Goal: Contribute content: Contribute content

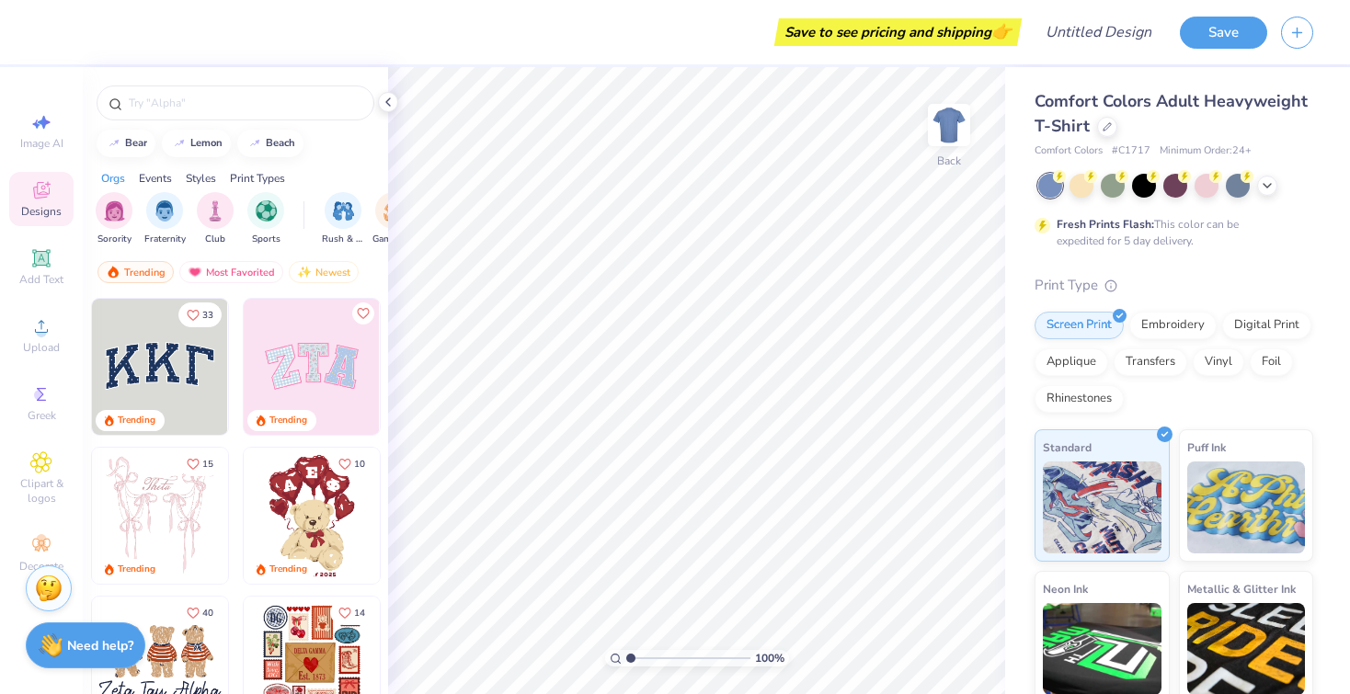
click at [1105, 116] on div "Comfort Colors Adult Heavyweight T-Shirt" at bounding box center [1174, 114] width 279 height 50
click at [1108, 122] on icon at bounding box center [1107, 124] width 9 height 9
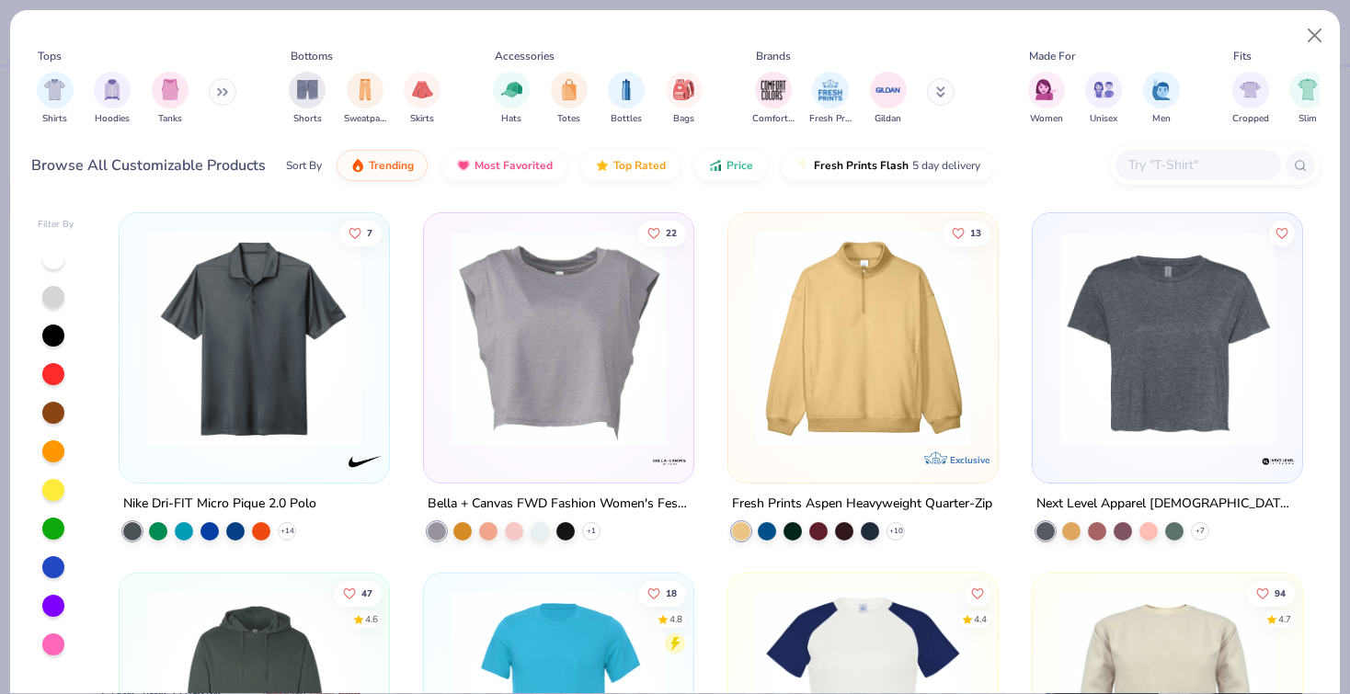
click at [1165, 168] on input "text" at bounding box center [1198, 164] width 142 height 21
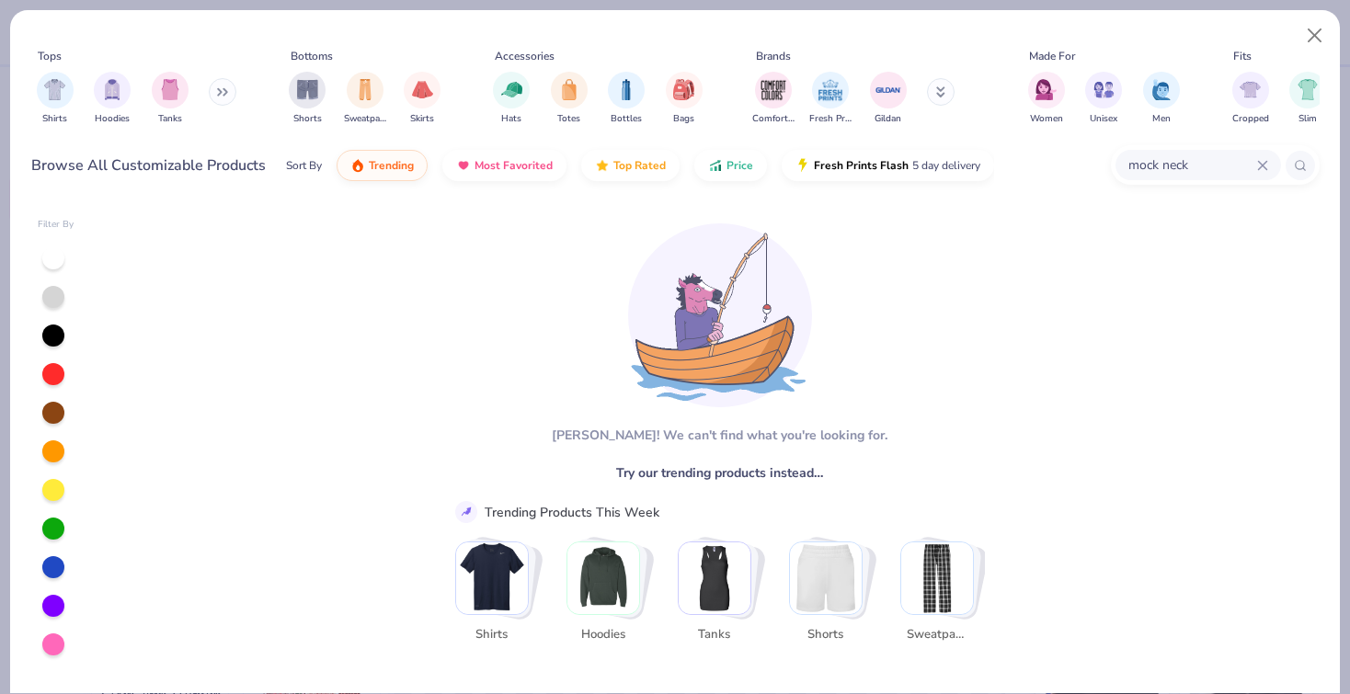
type input "mock neck"
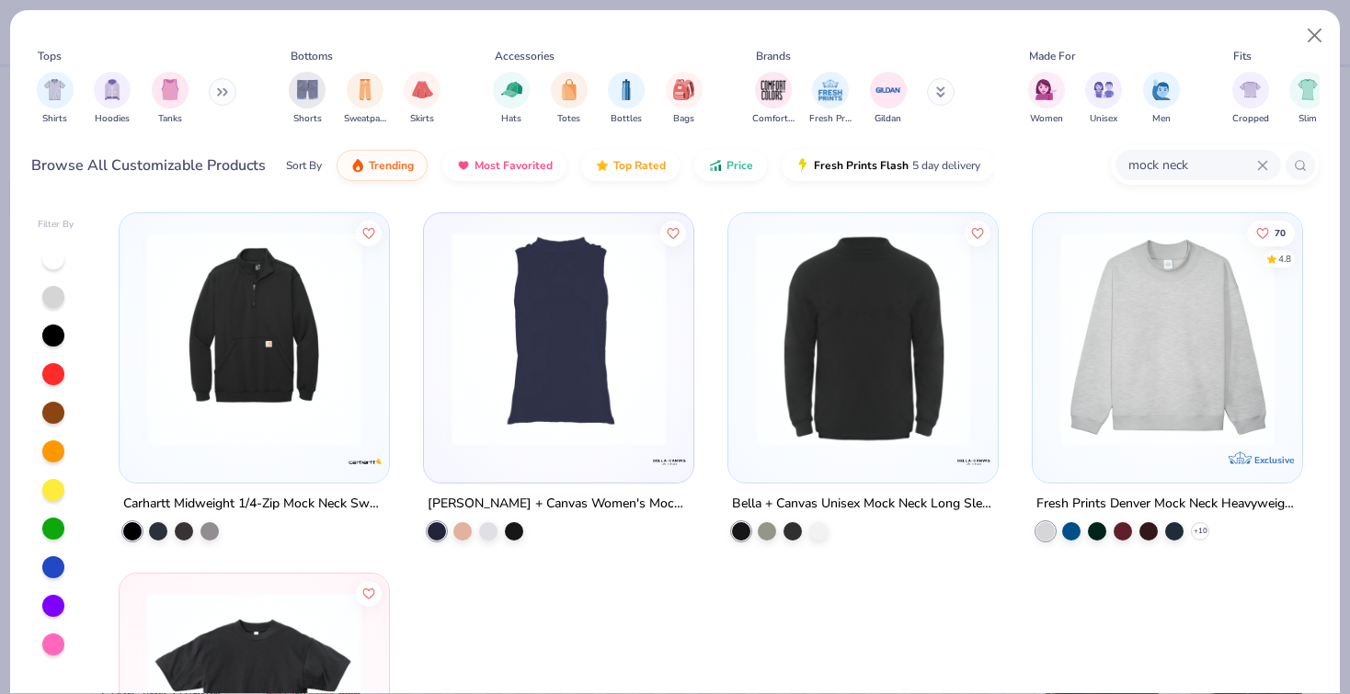
scroll to position [59, 0]
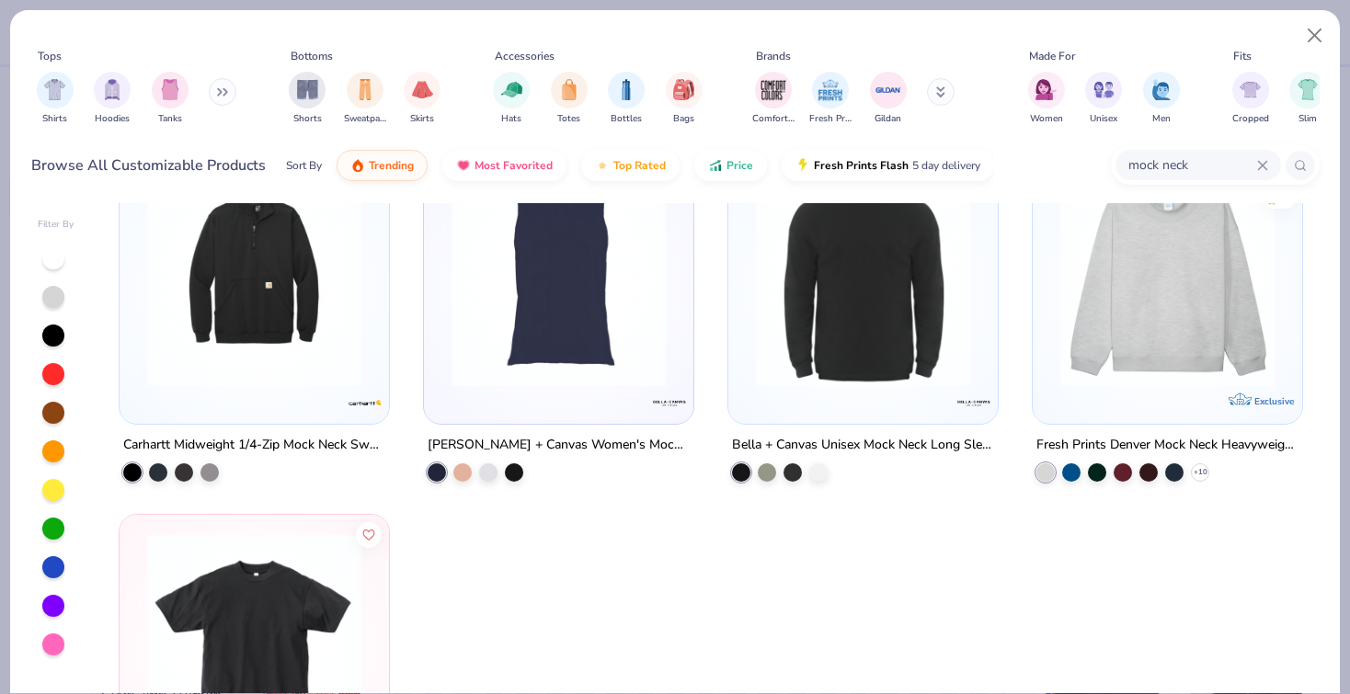
click at [1132, 303] on img at bounding box center [1167, 280] width 233 height 214
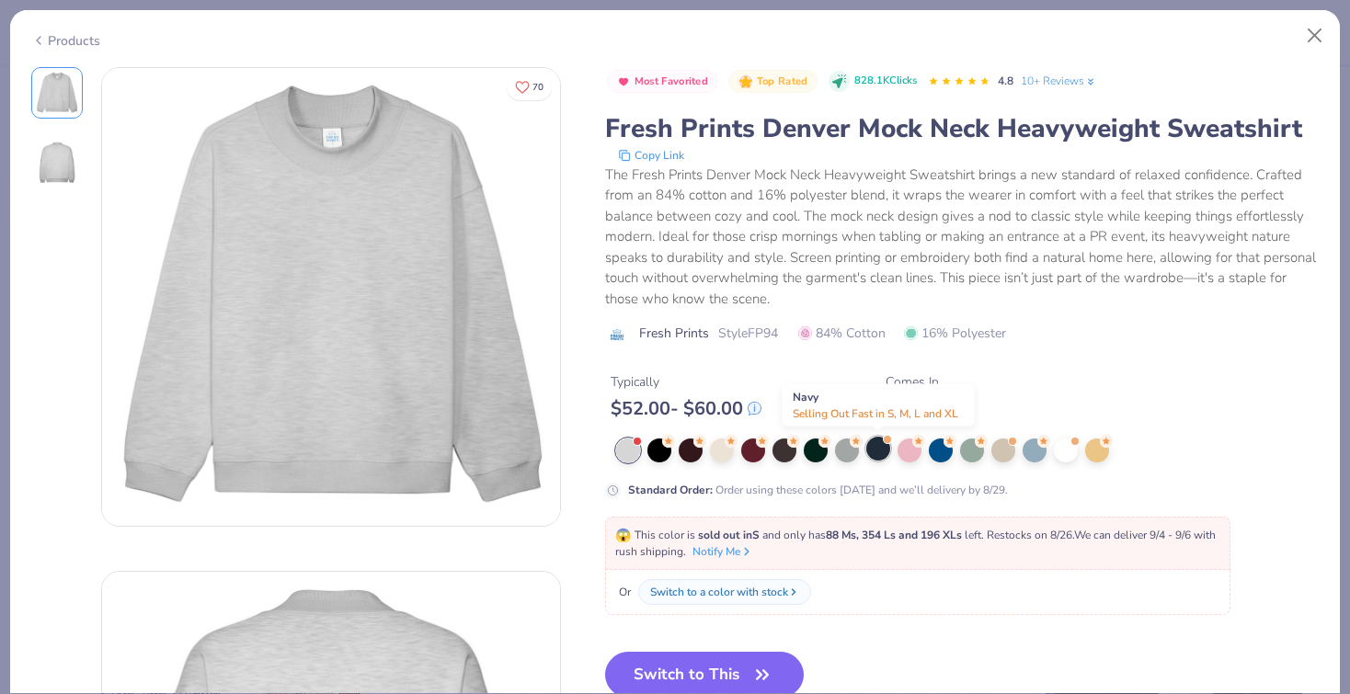
click at [884, 444] on div at bounding box center [878, 449] width 24 height 24
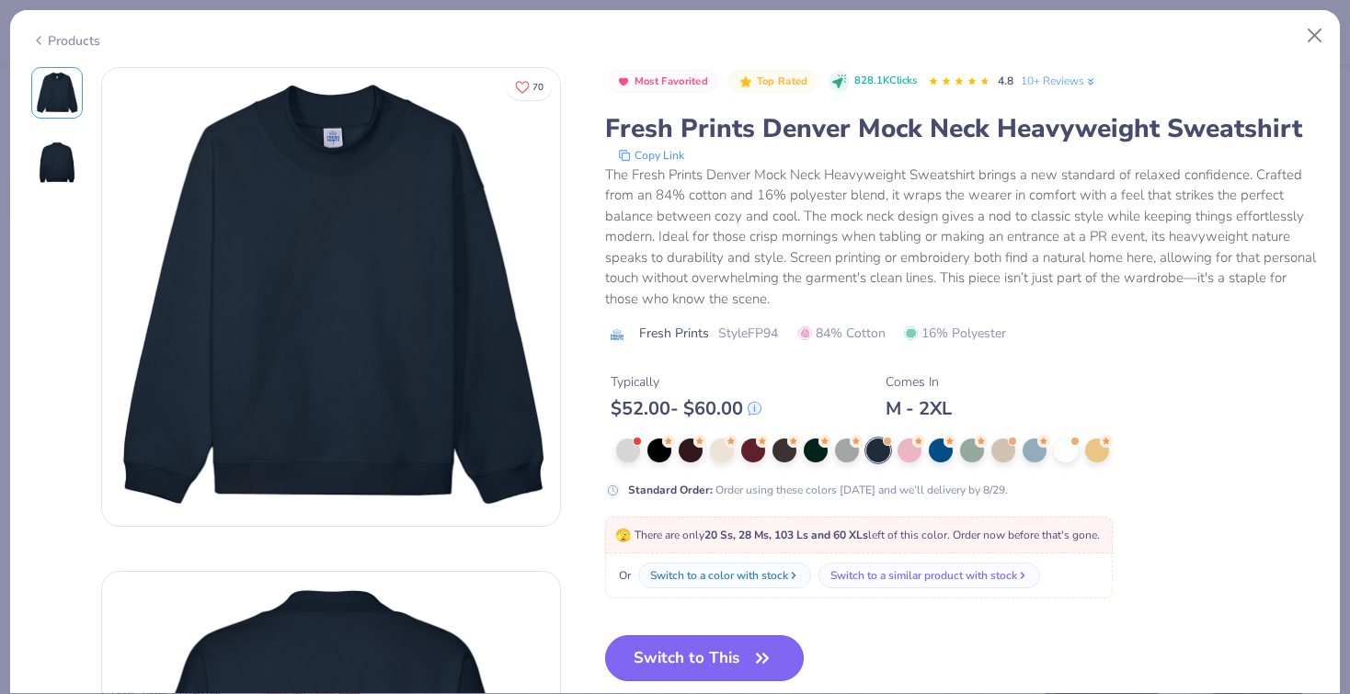
click at [670, 672] on button "Switch to This" at bounding box center [705, 658] width 200 height 46
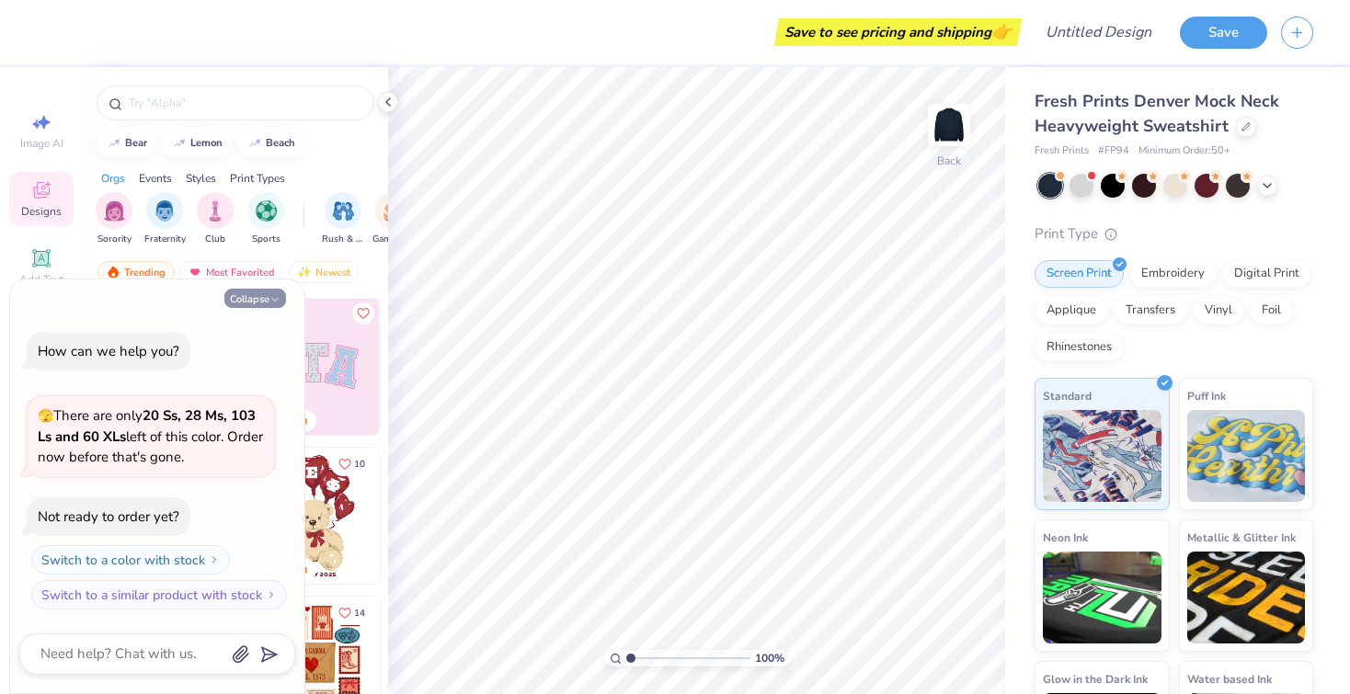
click at [264, 296] on button "Collapse" at bounding box center [255, 298] width 62 height 19
type textarea "x"
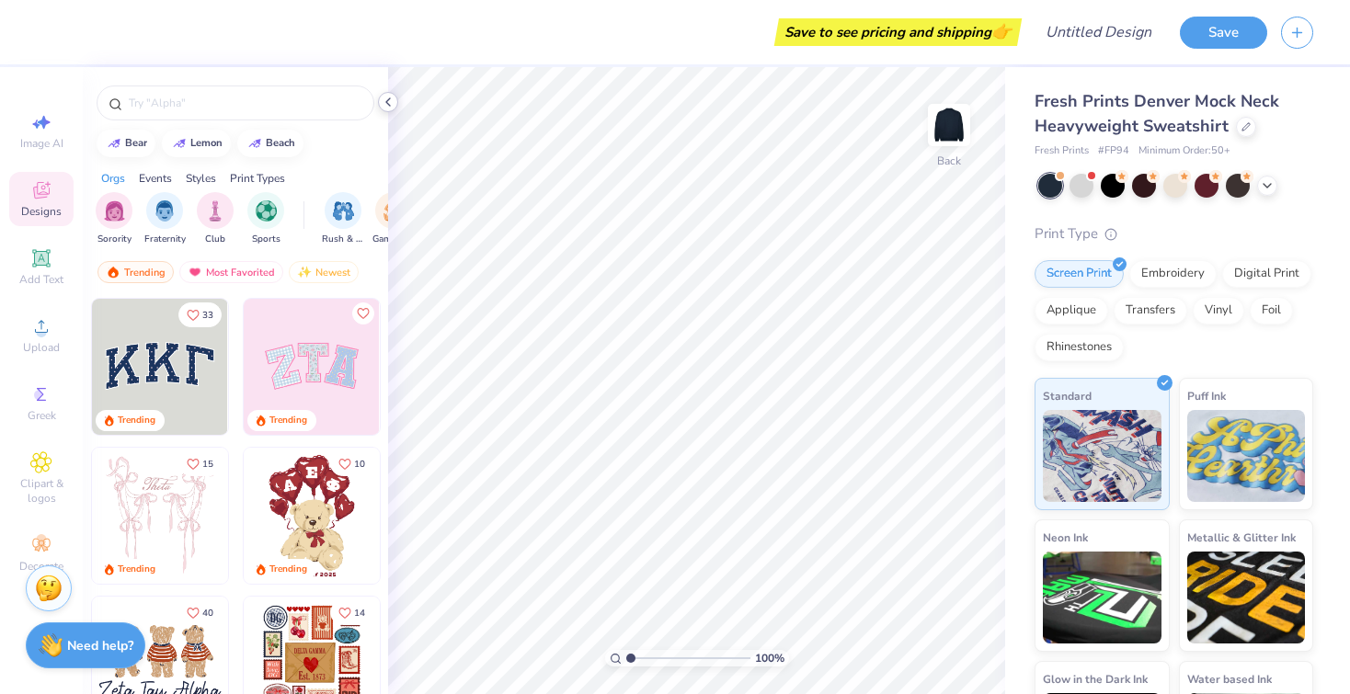
click at [391, 98] on icon at bounding box center [388, 102] width 15 height 15
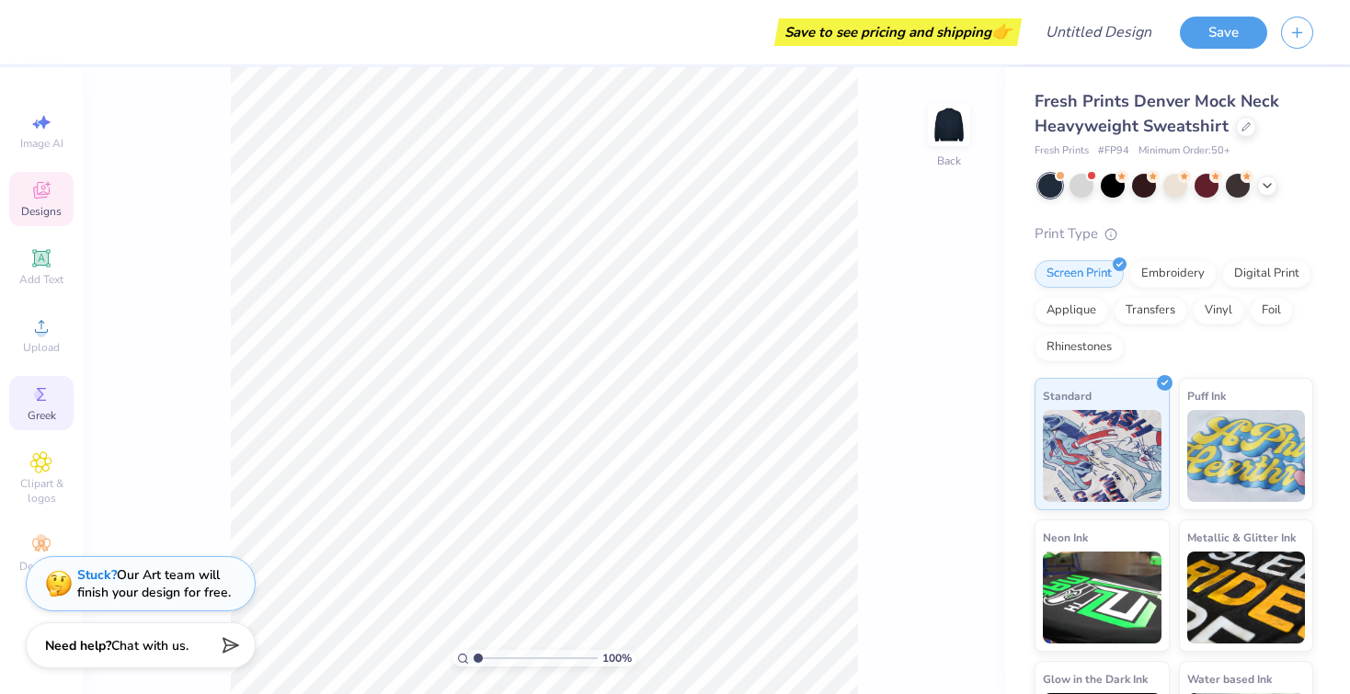
click at [37, 409] on span "Greek" at bounding box center [42, 415] width 29 height 15
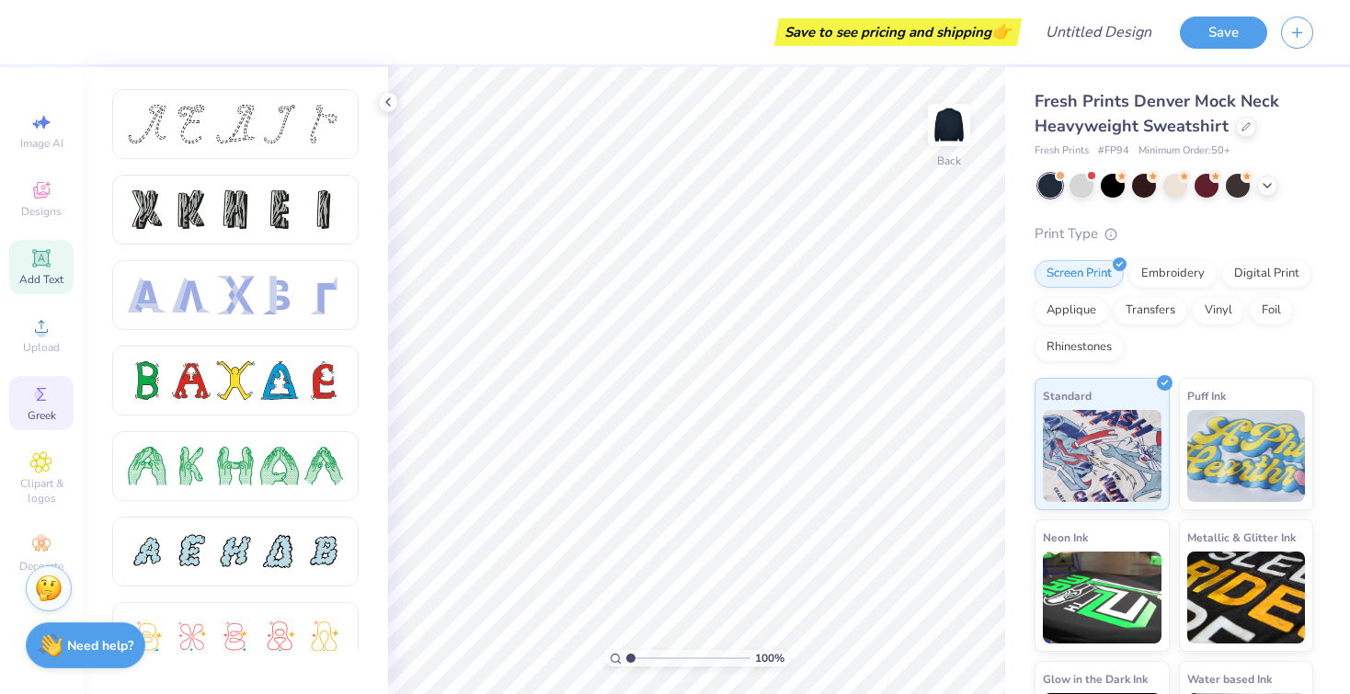
click at [43, 266] on icon at bounding box center [41, 258] width 22 height 22
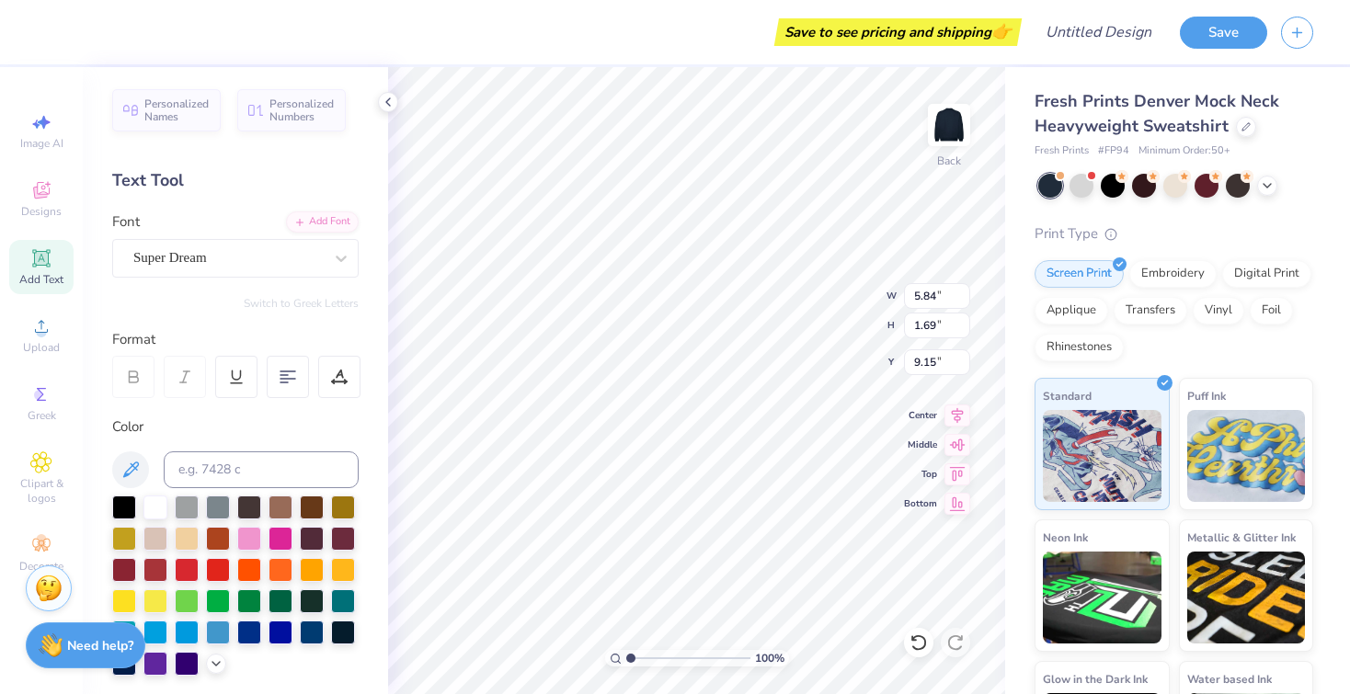
type textarea "t"
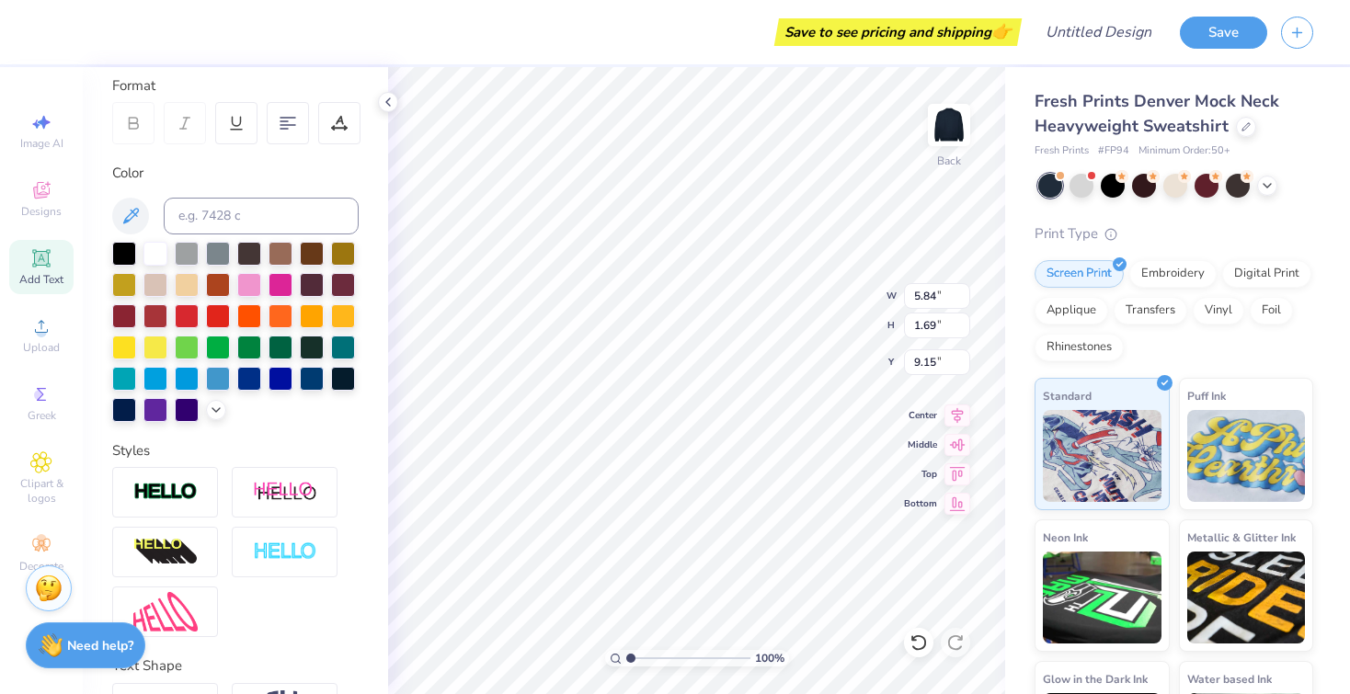
scroll to position [374, 0]
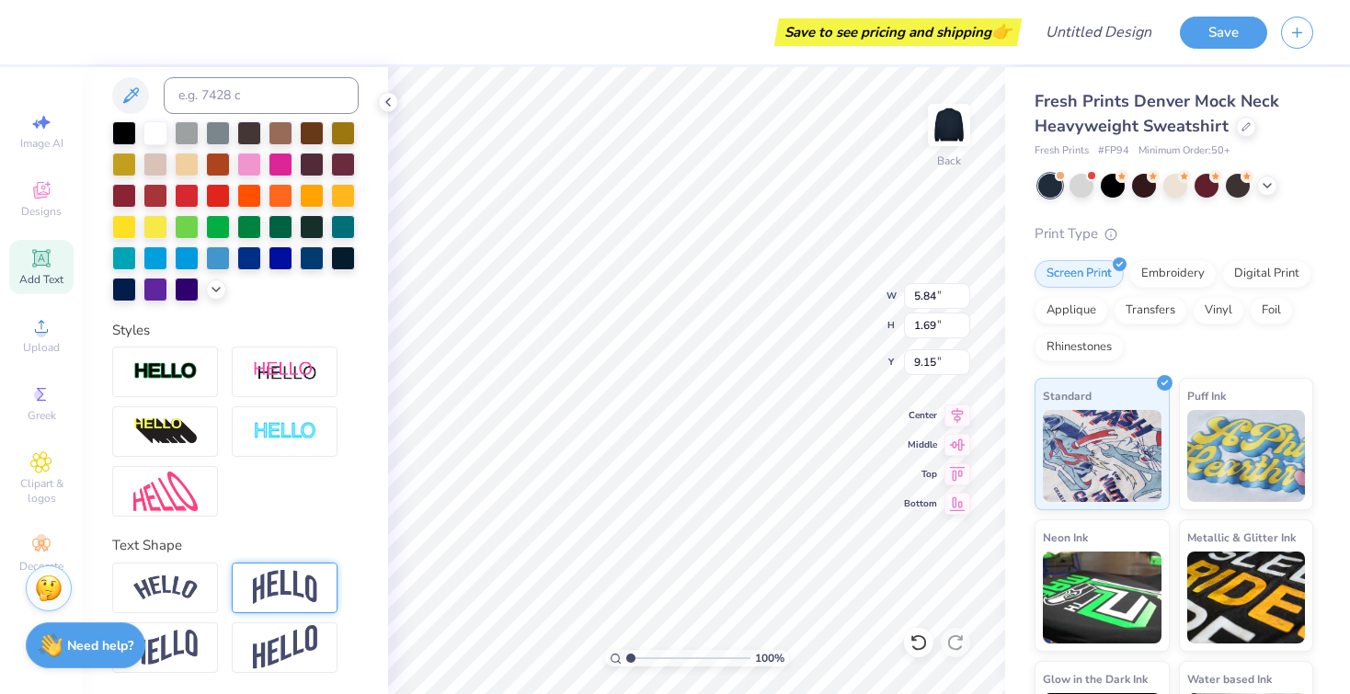
type textarea "TRIDELT"
click at [279, 582] on img at bounding box center [285, 587] width 64 height 35
click at [356, 555] on div "Text Shape" at bounding box center [235, 545] width 246 height 21
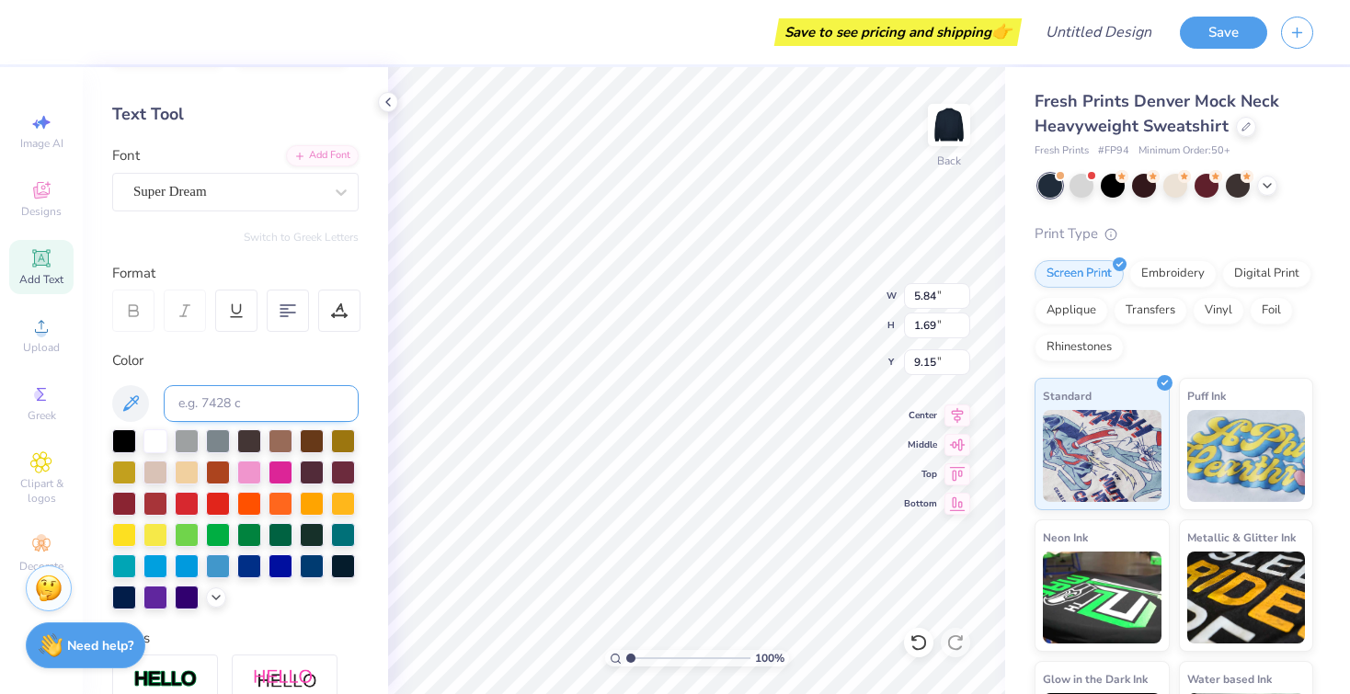
scroll to position [0, 0]
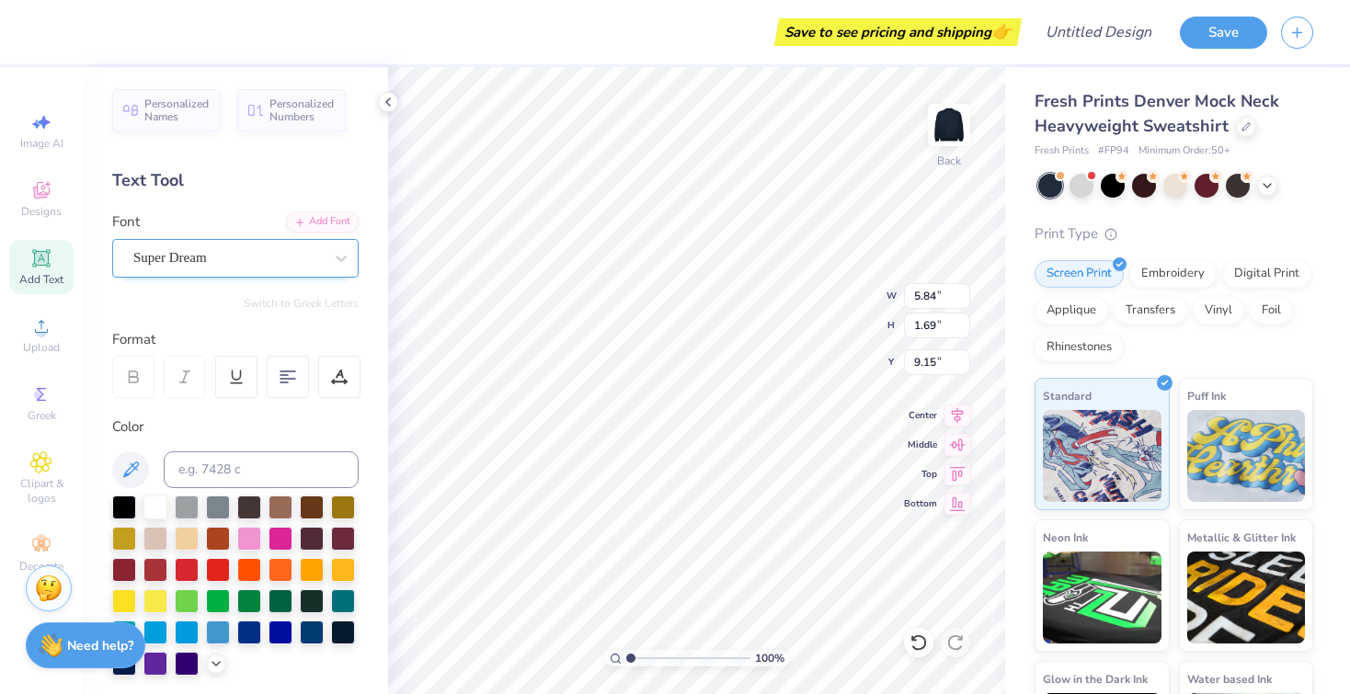
click at [200, 256] on div "Super Dream" at bounding box center [228, 258] width 193 height 29
click at [160, 249] on span "Super Dream" at bounding box center [170, 257] width 74 height 21
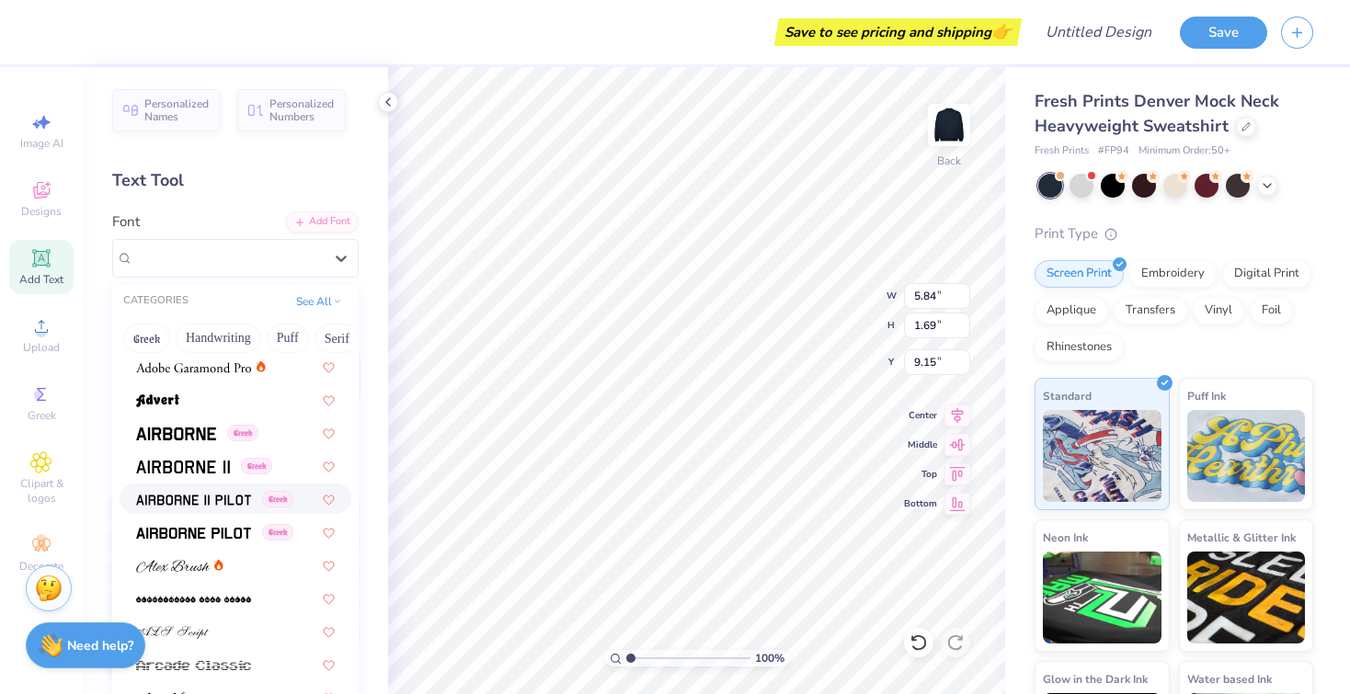
scroll to position [270, 0]
click at [199, 529] on img at bounding box center [193, 531] width 115 height 13
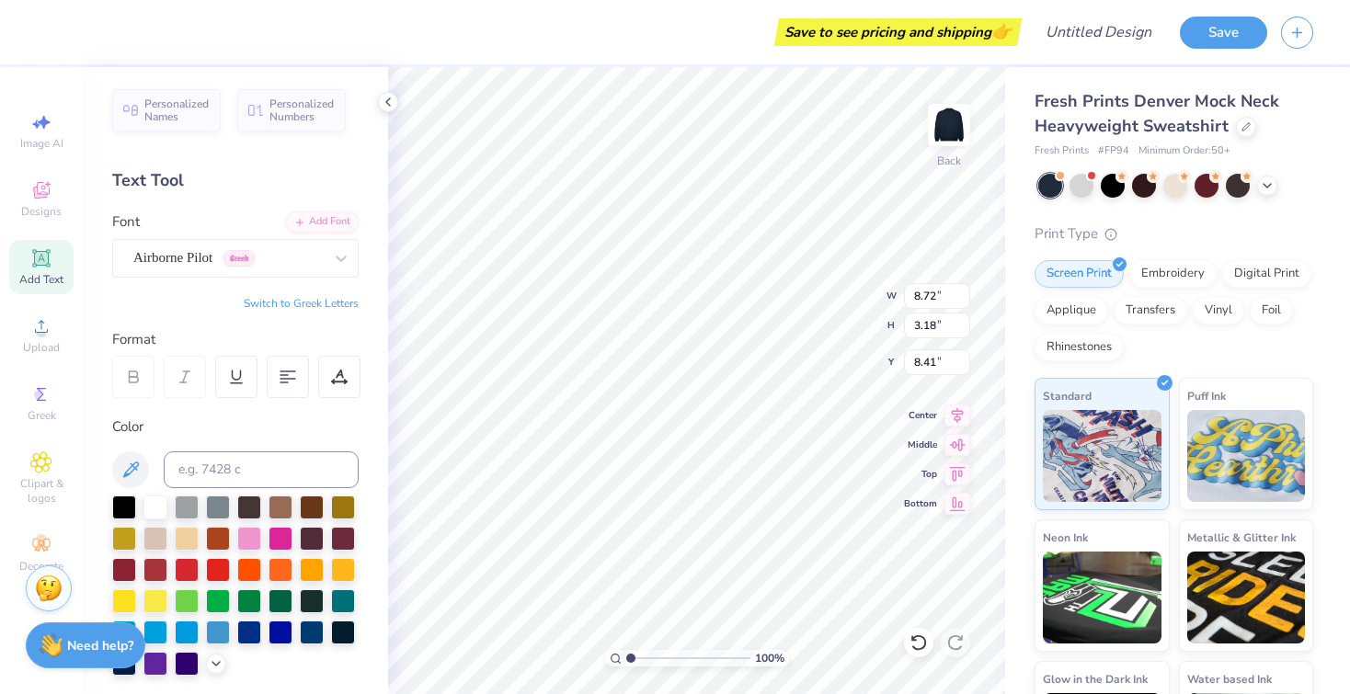
type input "2.19"
type input "11.82"
type input "4.31"
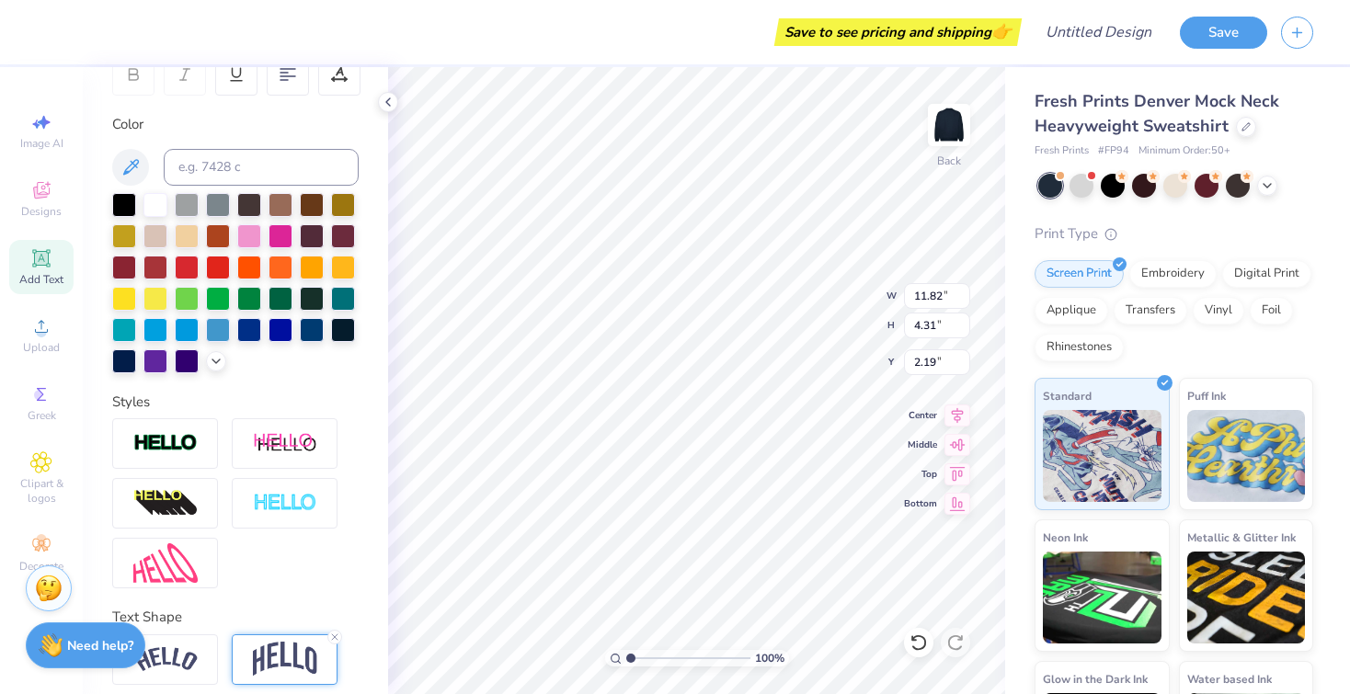
scroll to position [482, 0]
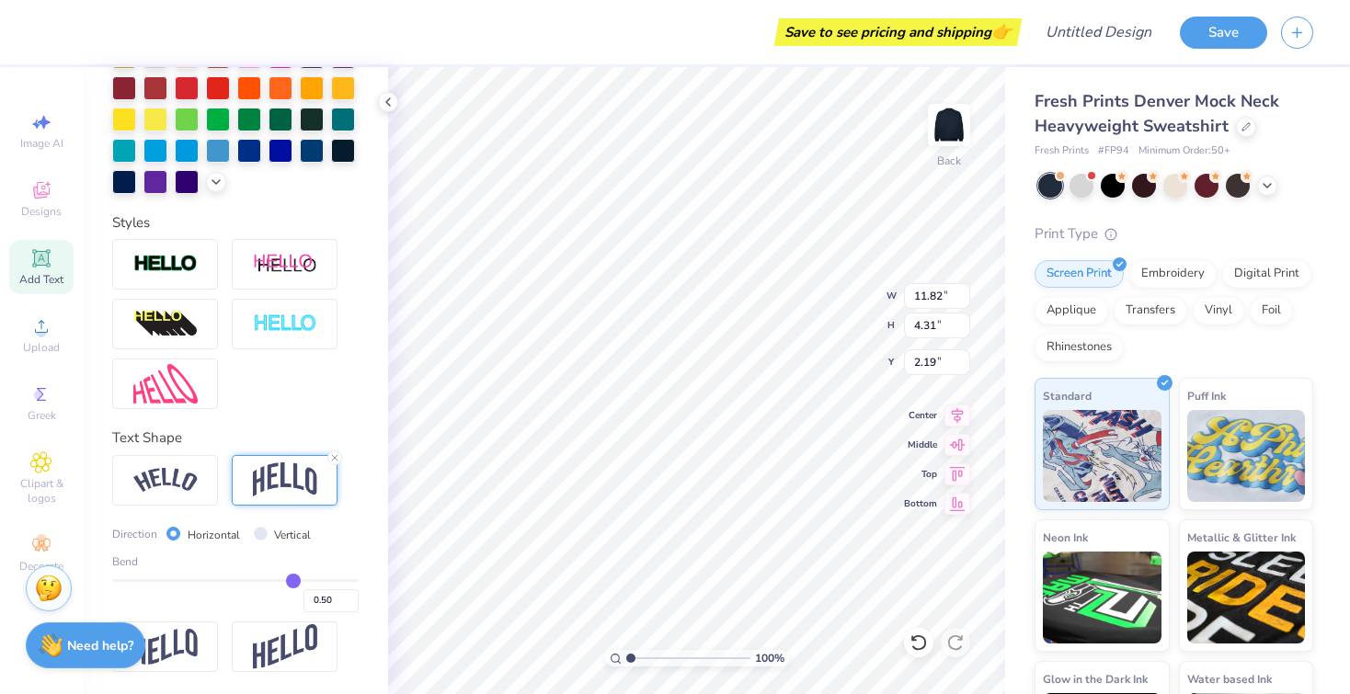
type input "0.53"
type input "0.48"
type input "0.39"
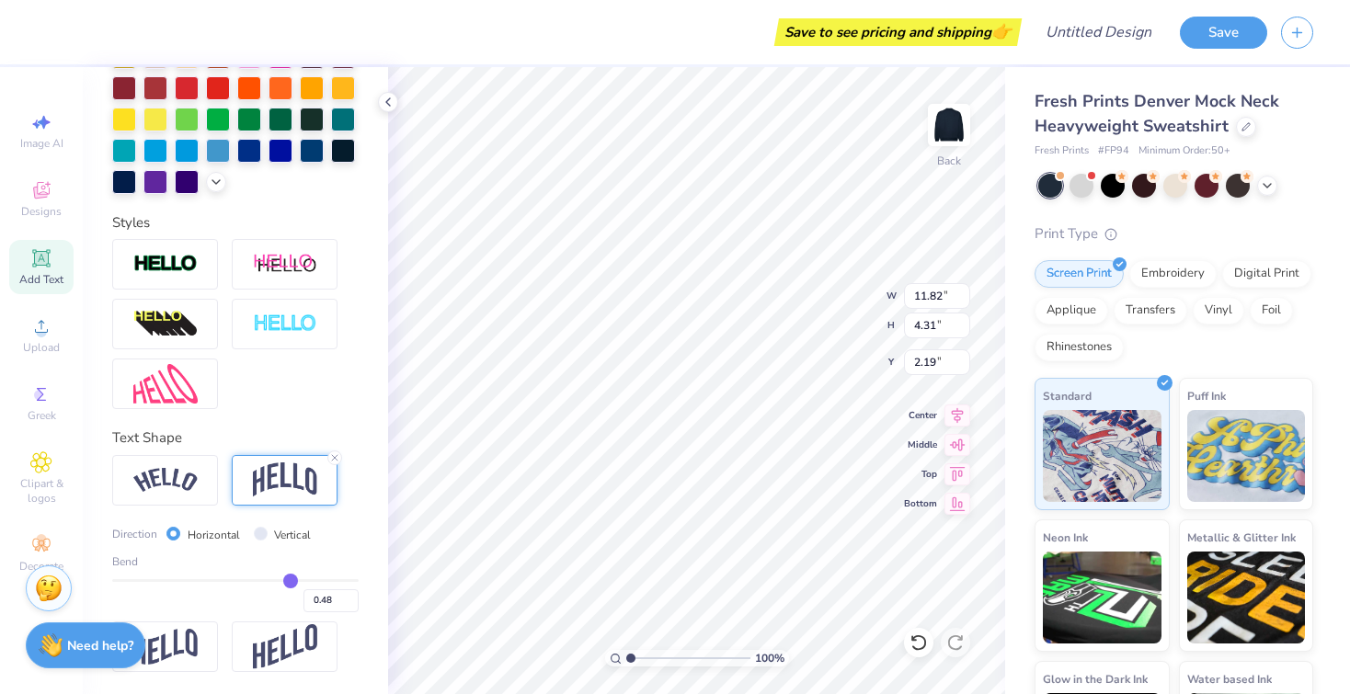
type input "0.39"
type input "0.29"
type input "0.25"
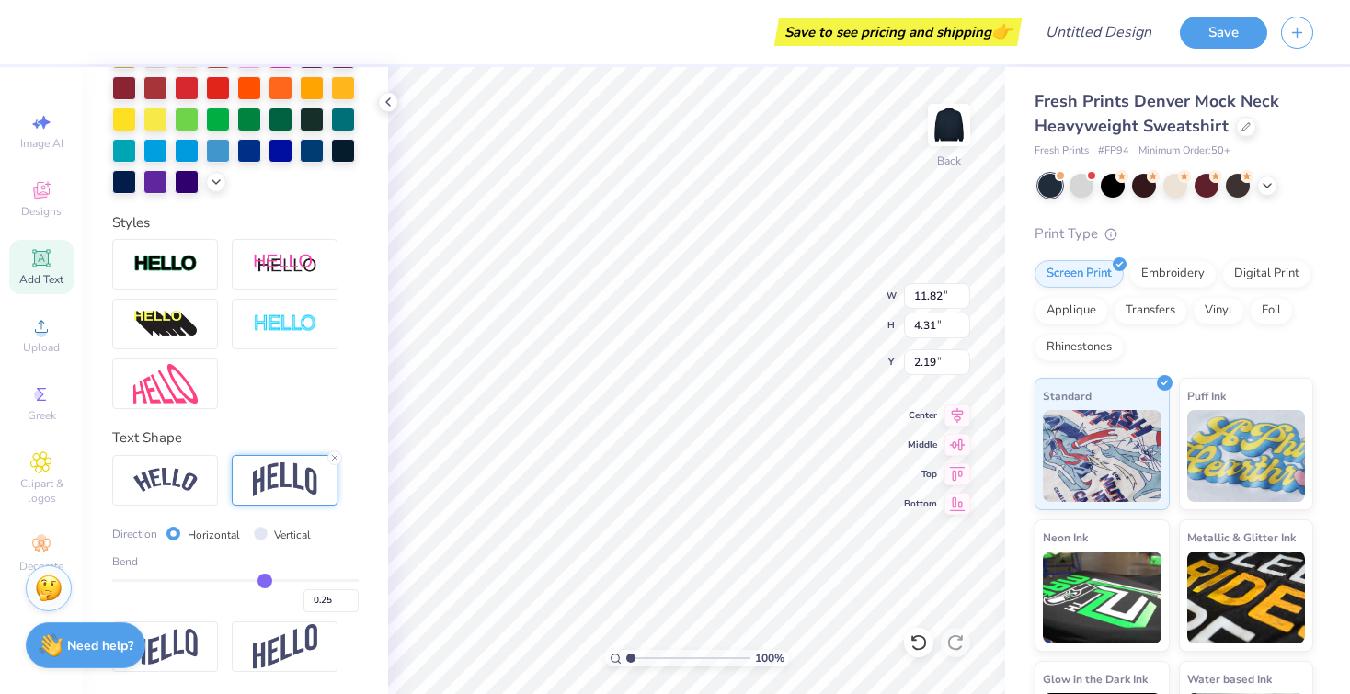
type input "0.23"
type input "0.22"
type input "0.2"
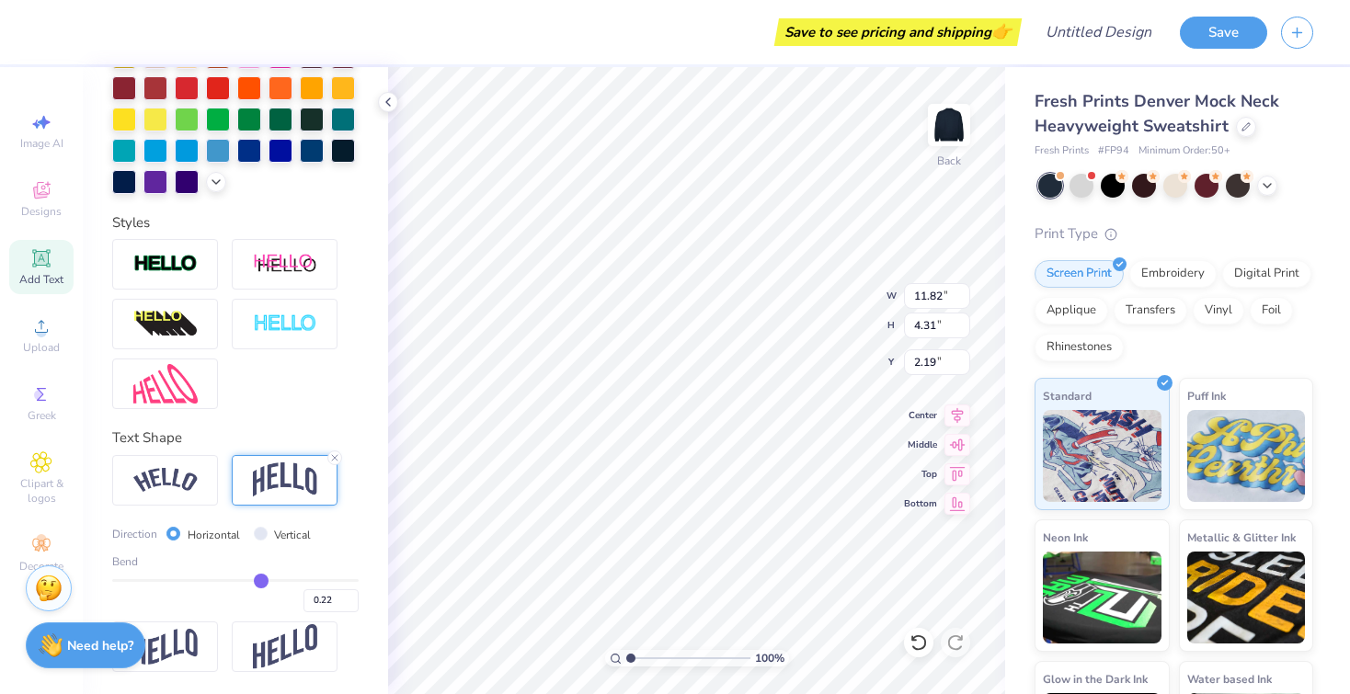
type input "0.20"
type input "0.18"
type input "0.16"
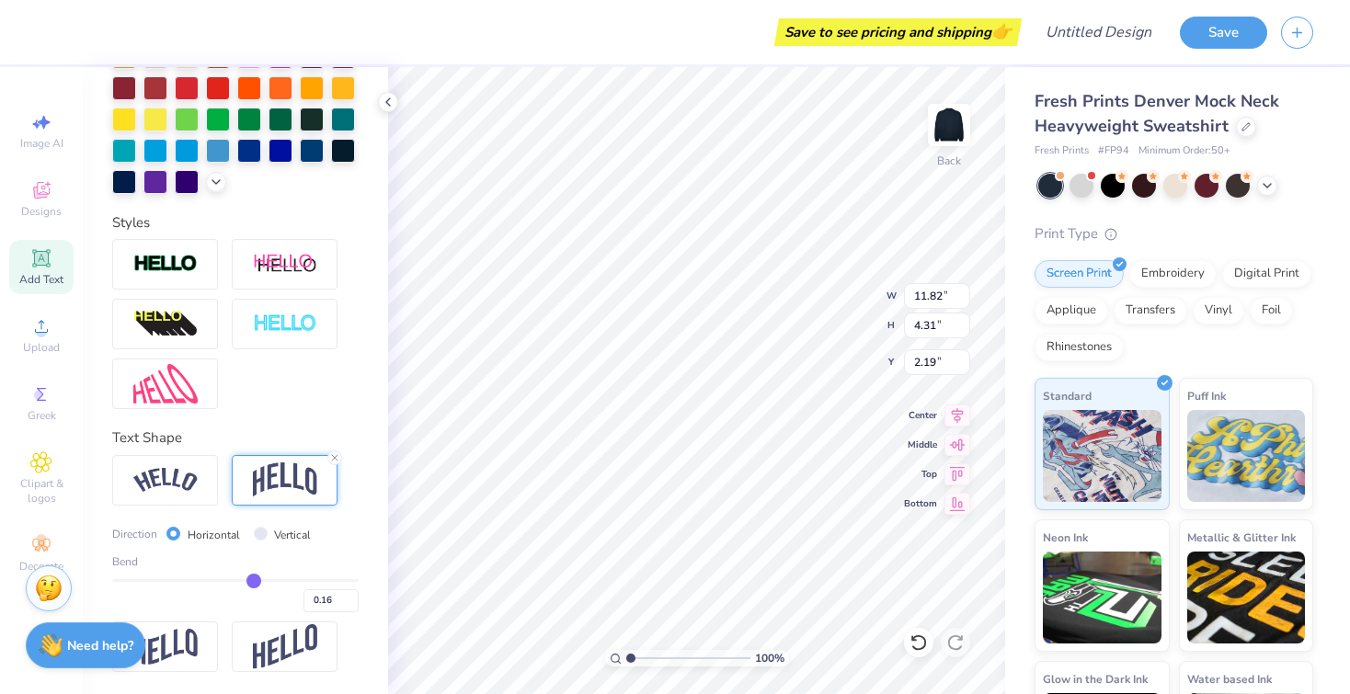
type input "0.13"
type input "0.1"
type input "0.10"
type input "0.08"
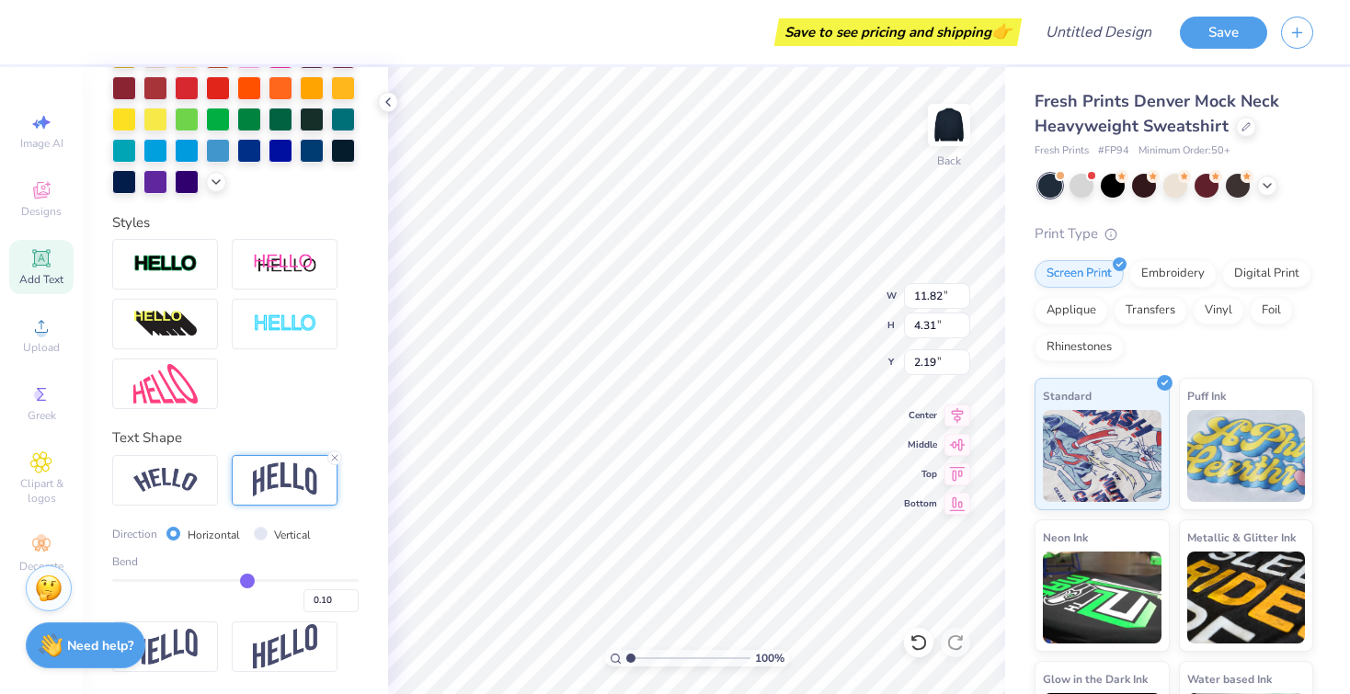
type input "0.08"
type input "0.06"
type input "0.04"
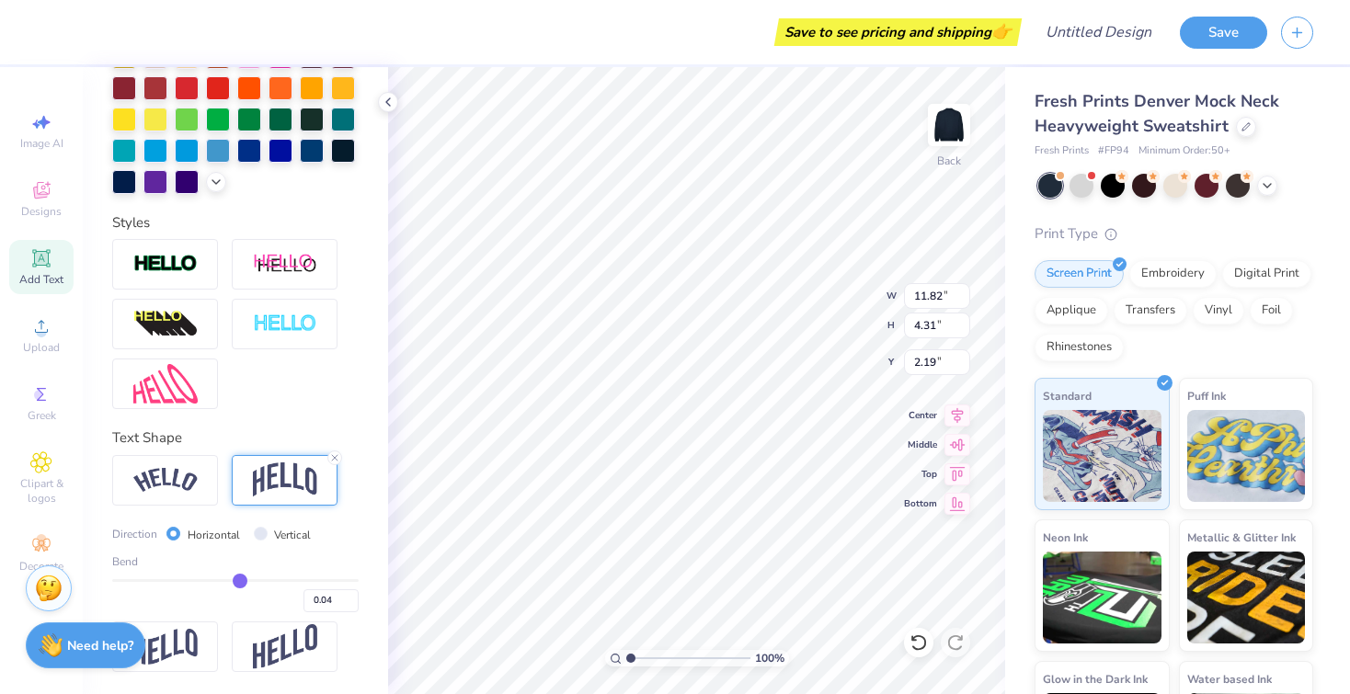
type input "0.03"
drag, startPoint x: 297, startPoint y: 581, endPoint x: 238, endPoint y: 581, distance: 58.9
type input "0.03"
click at [238, 581] on input "range" at bounding box center [235, 580] width 246 height 3
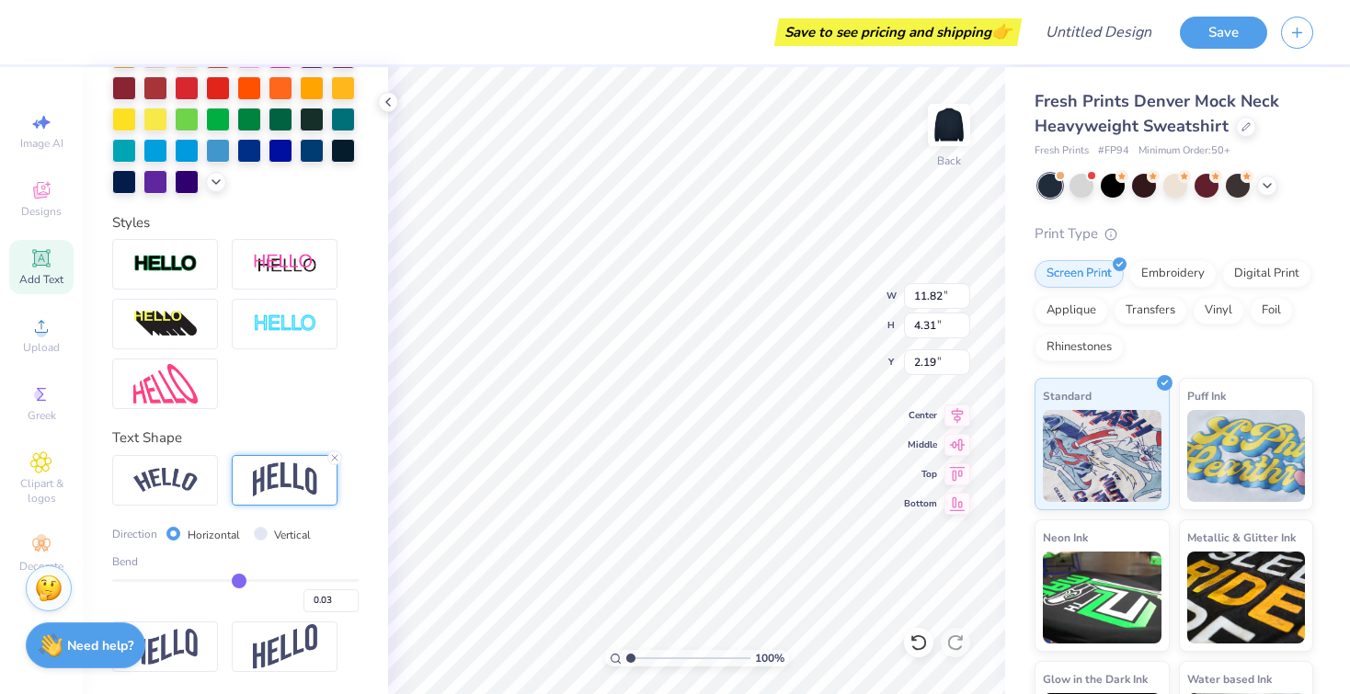
type input "2.51"
type input "3.09"
type input "0.01"
type input "0.09"
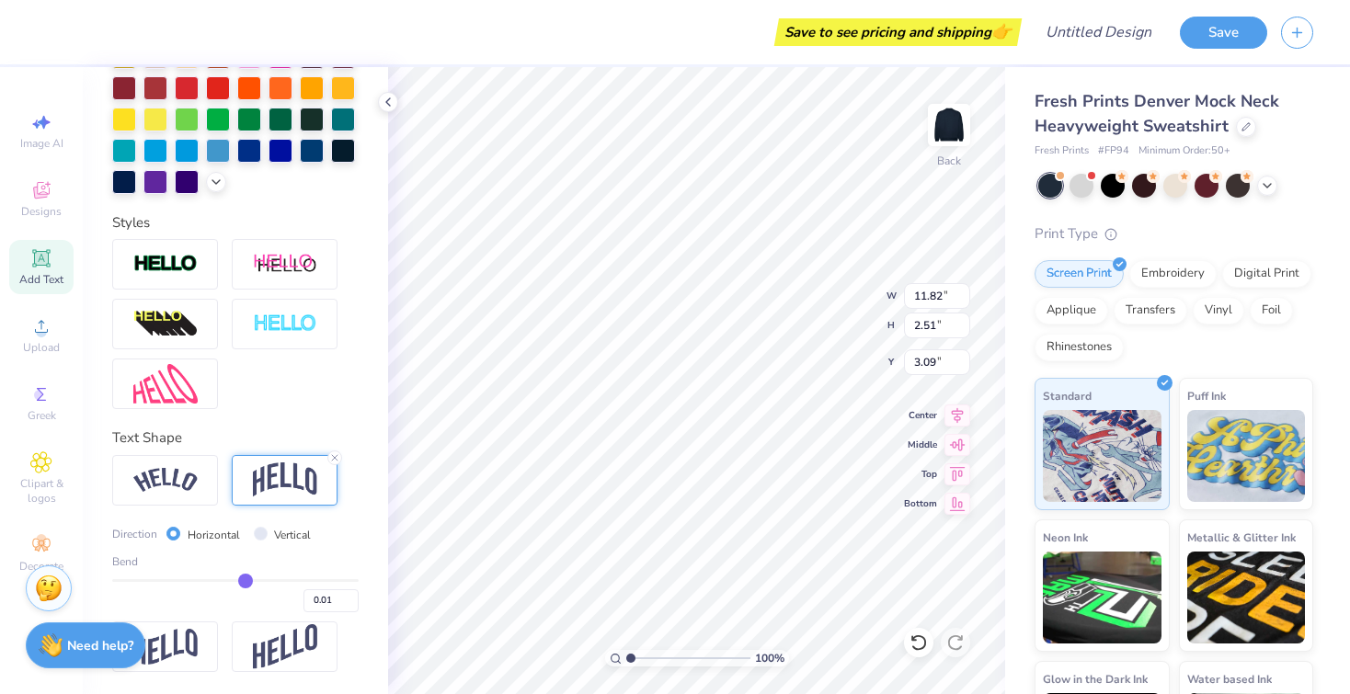
type input "0.09"
type input "0.13"
type input "0.14"
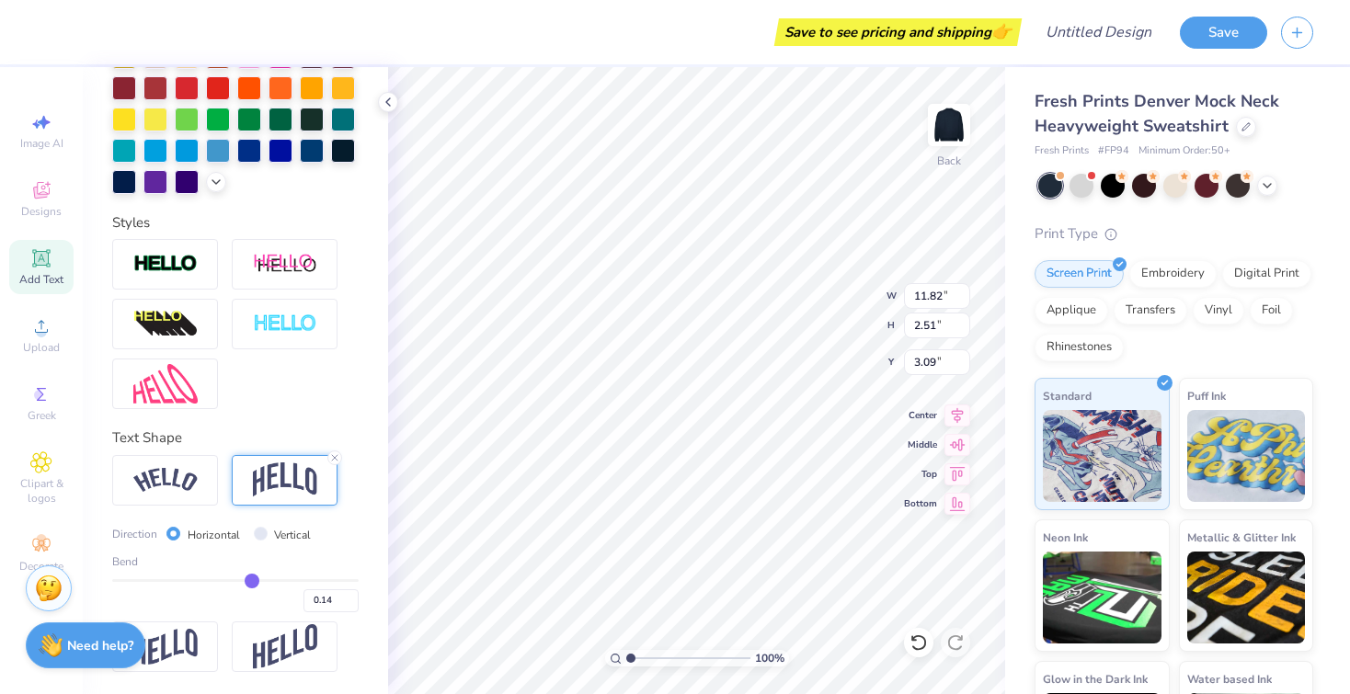
type input "0.15"
type input "0.16"
type input "0.17"
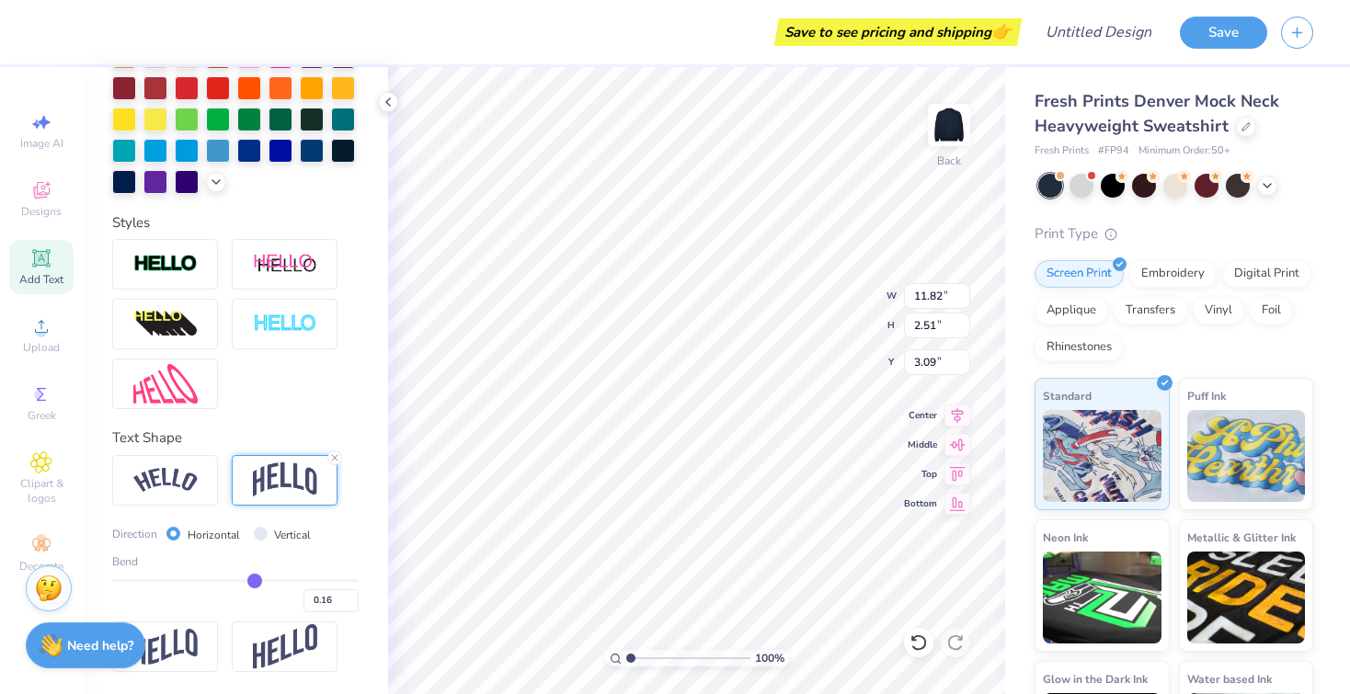
type input "0.17"
type input "0.18"
drag, startPoint x: 235, startPoint y: 583, endPoint x: 256, endPoint y: 583, distance: 21.2
type input "0.18"
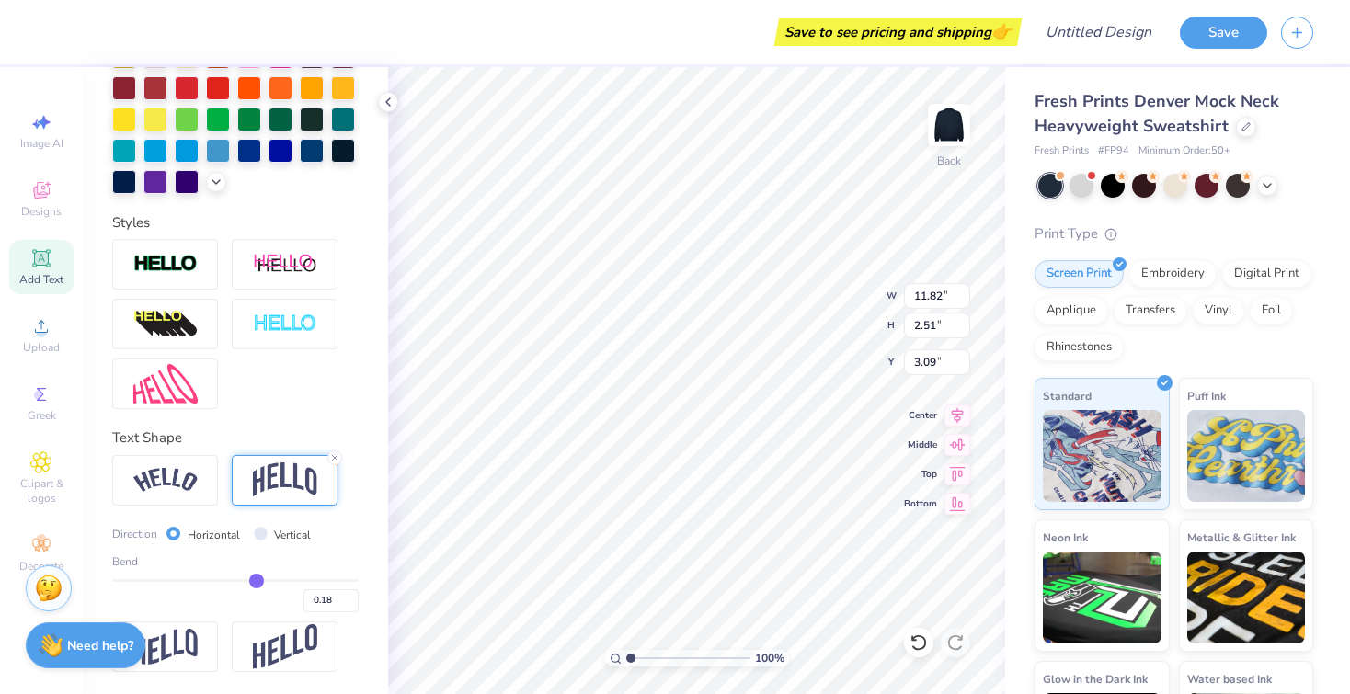
click at [256, 582] on input "range" at bounding box center [235, 580] width 246 height 3
type input "3.08"
type input "3.00"
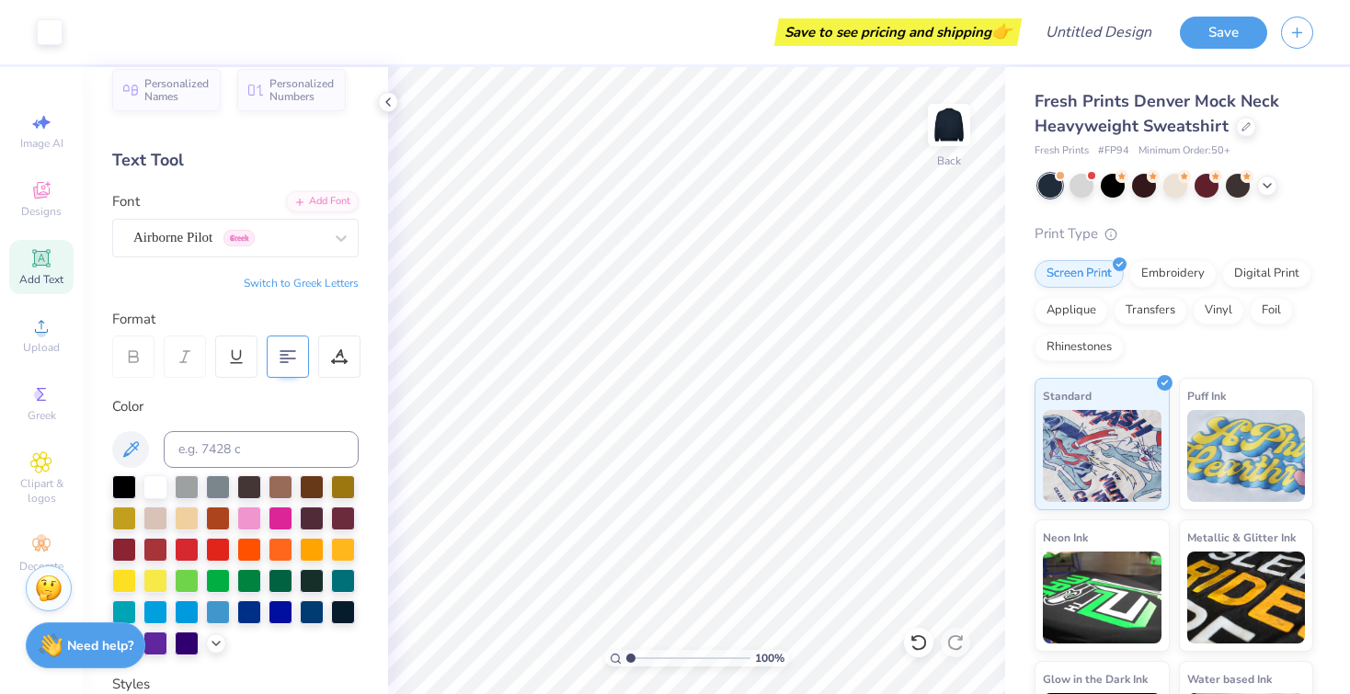
scroll to position [0, 0]
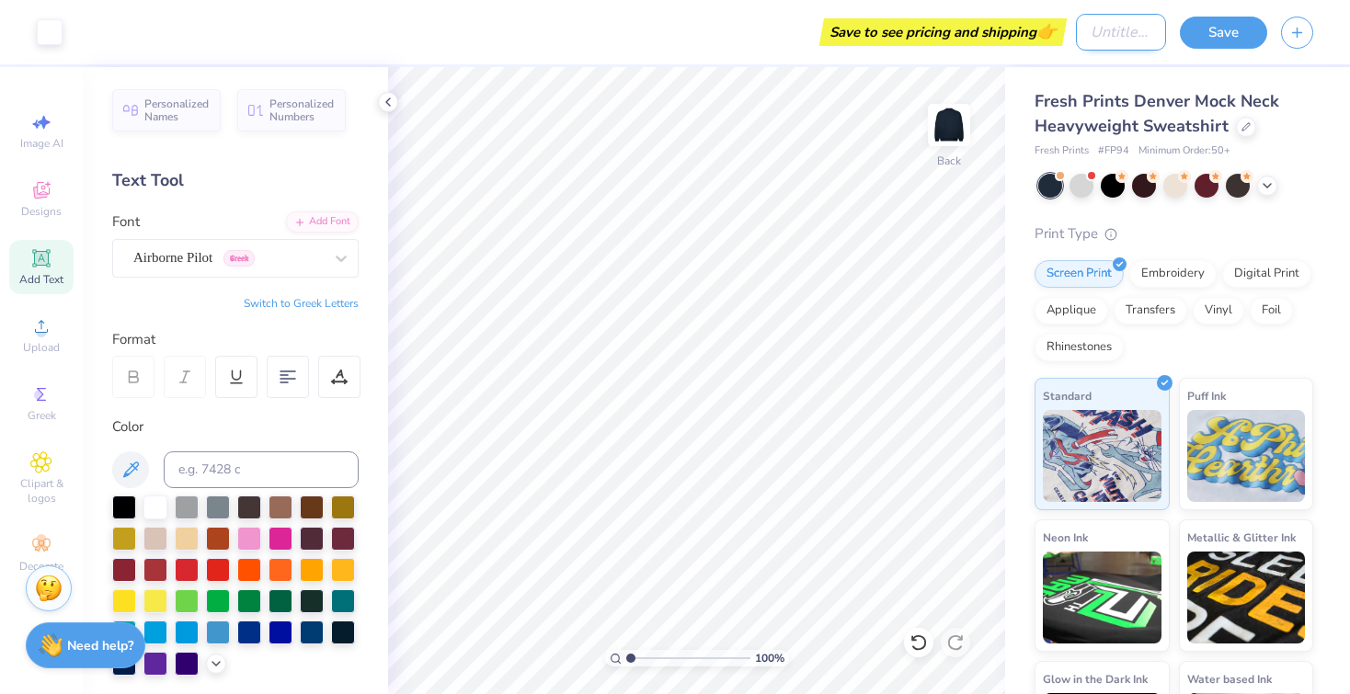
click at [1102, 29] on input "Design Title" at bounding box center [1121, 32] width 90 height 37
type input "P"
type input "DDD Mockneck"
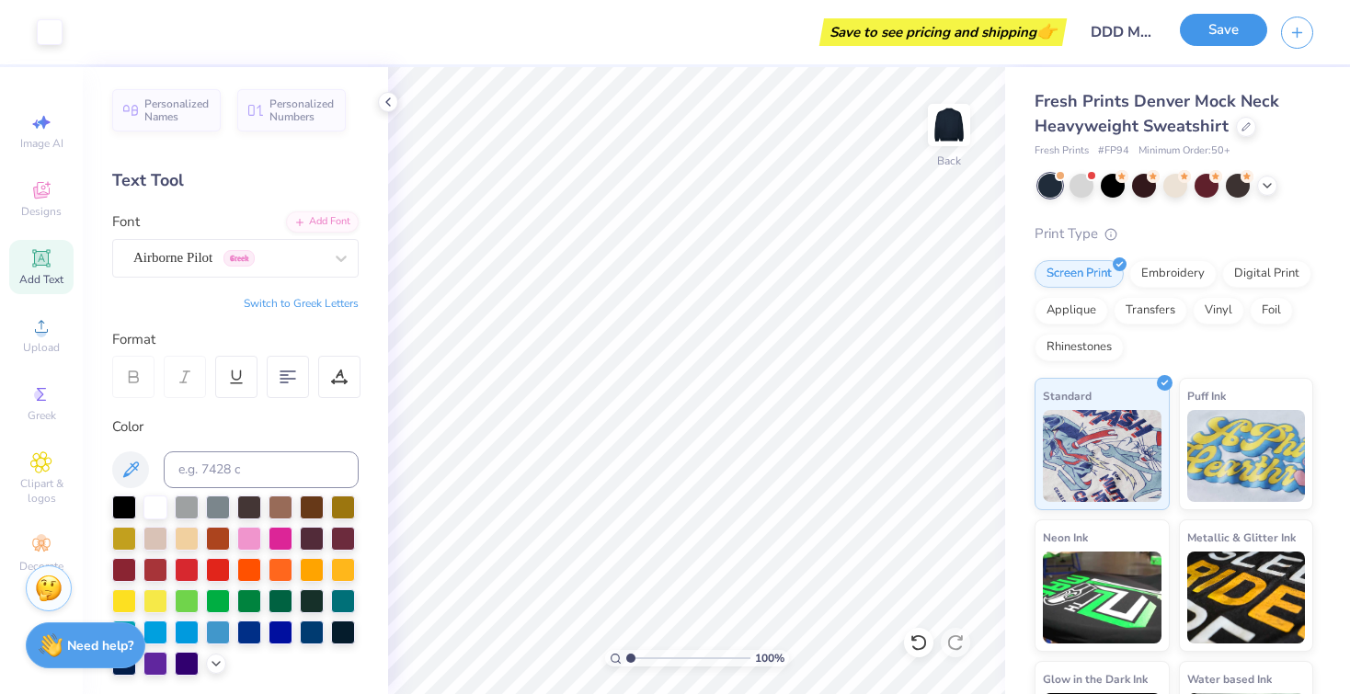
click at [1205, 40] on button "Save" at bounding box center [1223, 30] width 87 height 32
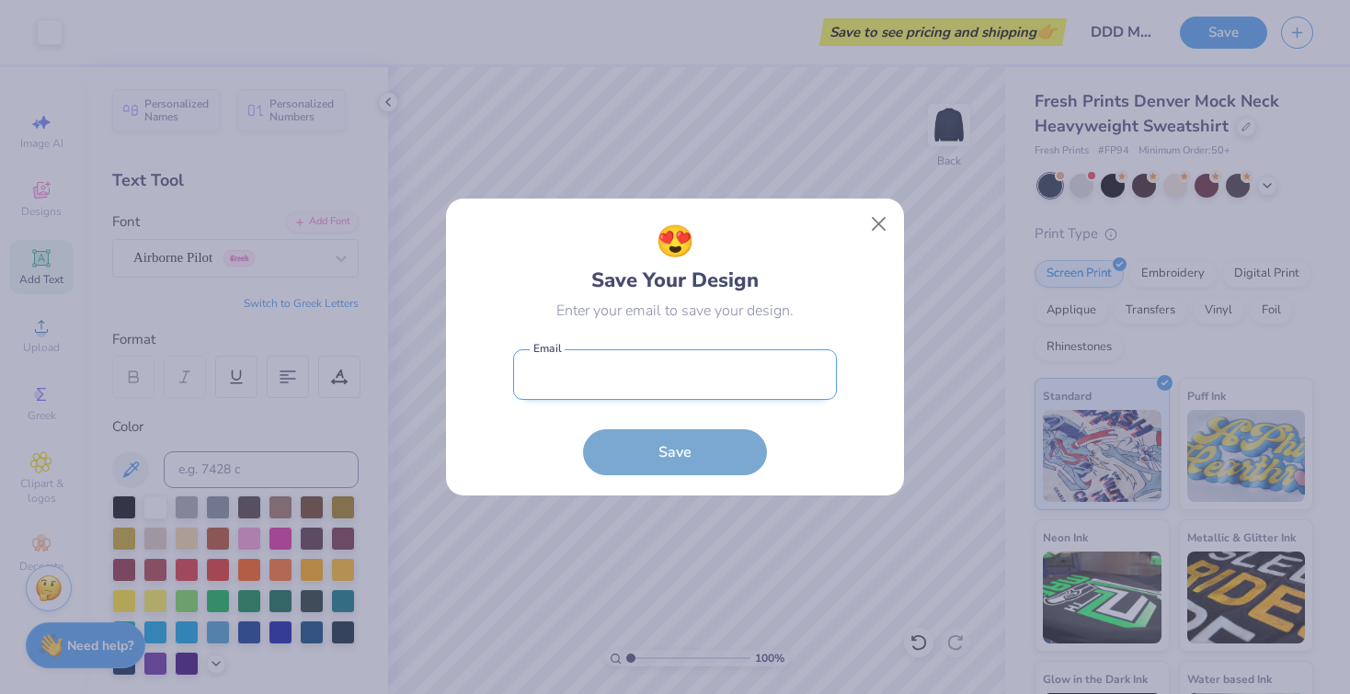
click at [654, 375] on input "email" at bounding box center [675, 374] width 324 height 51
click at [852, 210] on div "😍 Save Your Design Enter your email to save your design. Email is a required fi…" at bounding box center [675, 348] width 458 height 298
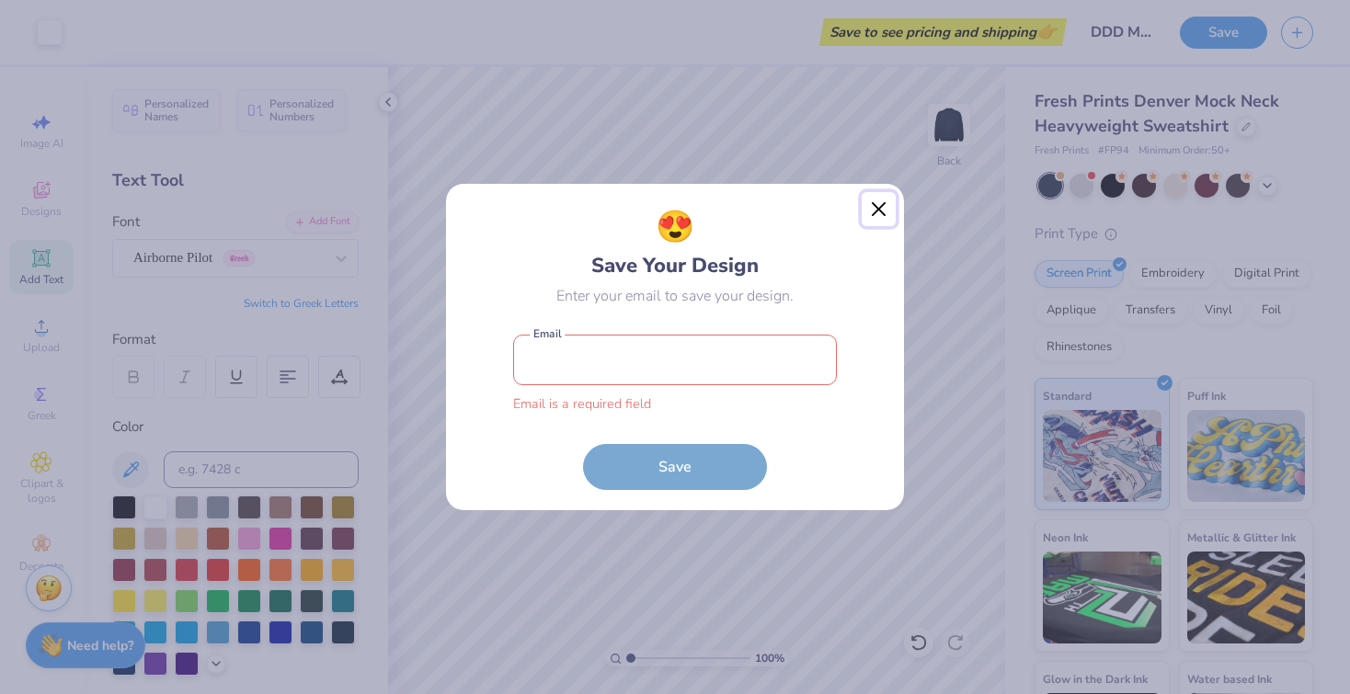
click at [879, 200] on button "Close" at bounding box center [879, 209] width 35 height 35
